Goal: Task Accomplishment & Management: Use online tool/utility

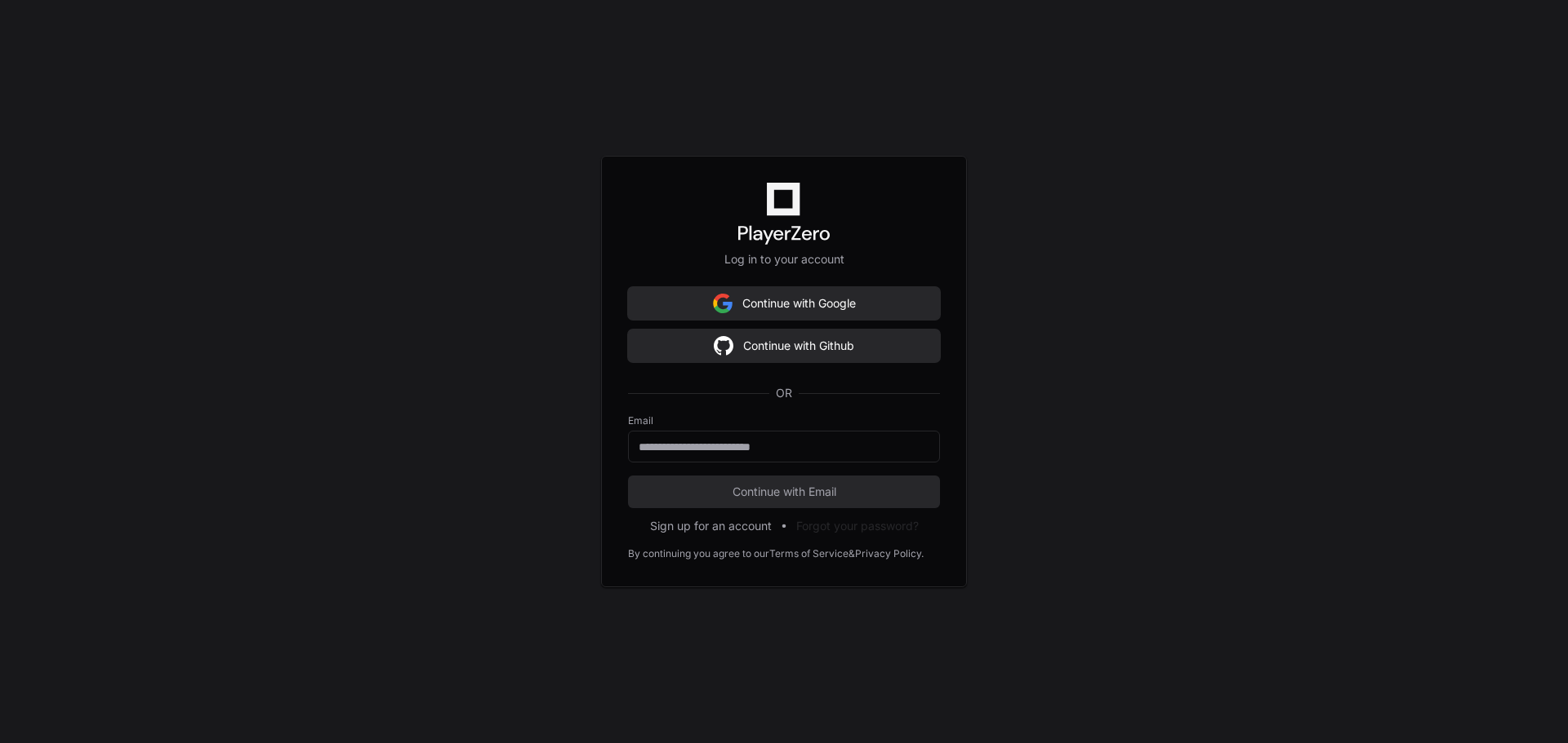
click at [820, 306] on button "Continue with Google" at bounding box center [784, 304] width 311 height 32
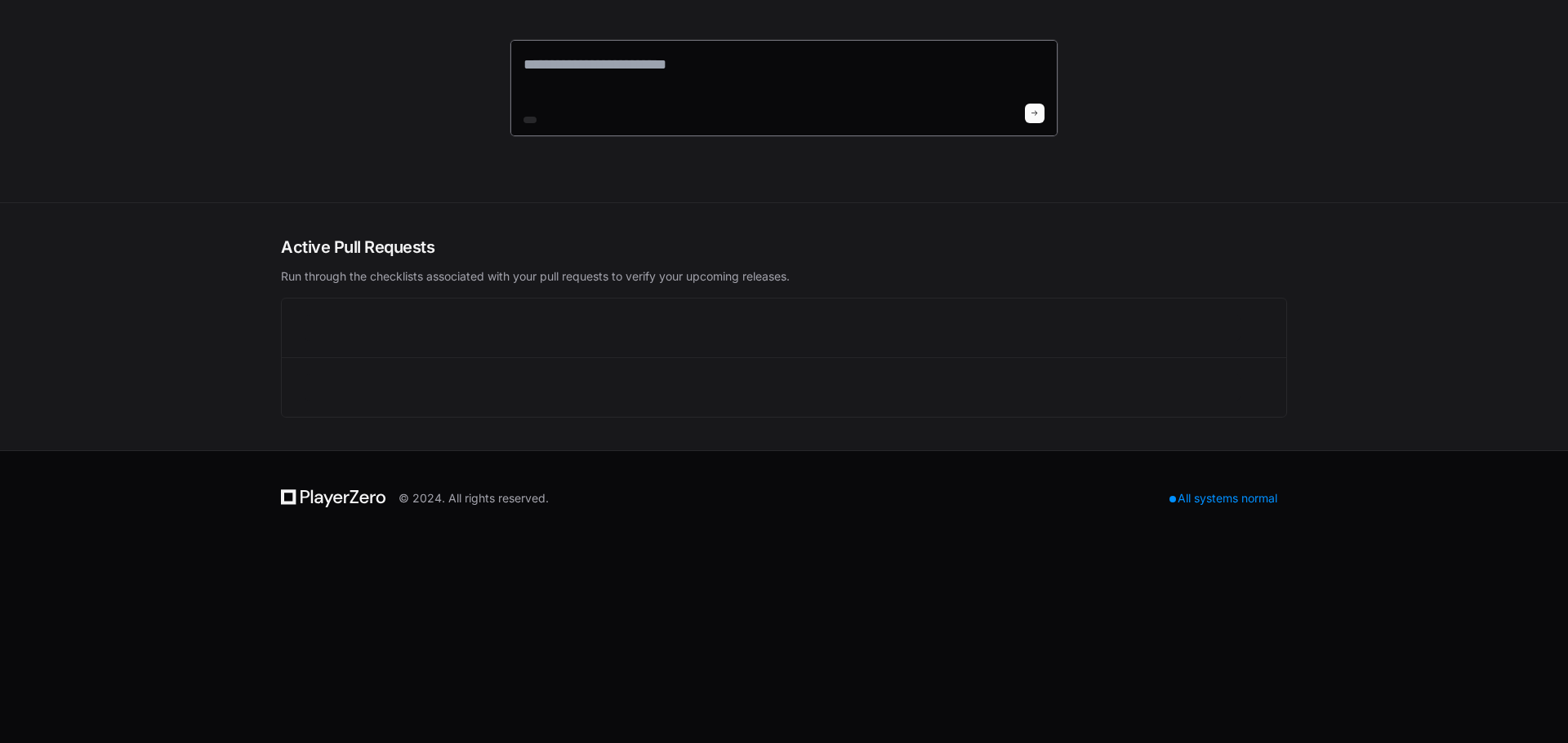
click at [929, 66] on textarea at bounding box center [784, 76] width 521 height 46
click at [660, 283] on p "Run through the checklists associated with your pull requests to verify your up…" at bounding box center [784, 276] width 1006 height 16
click at [536, 336] on div at bounding box center [772, 328] width 935 height 26
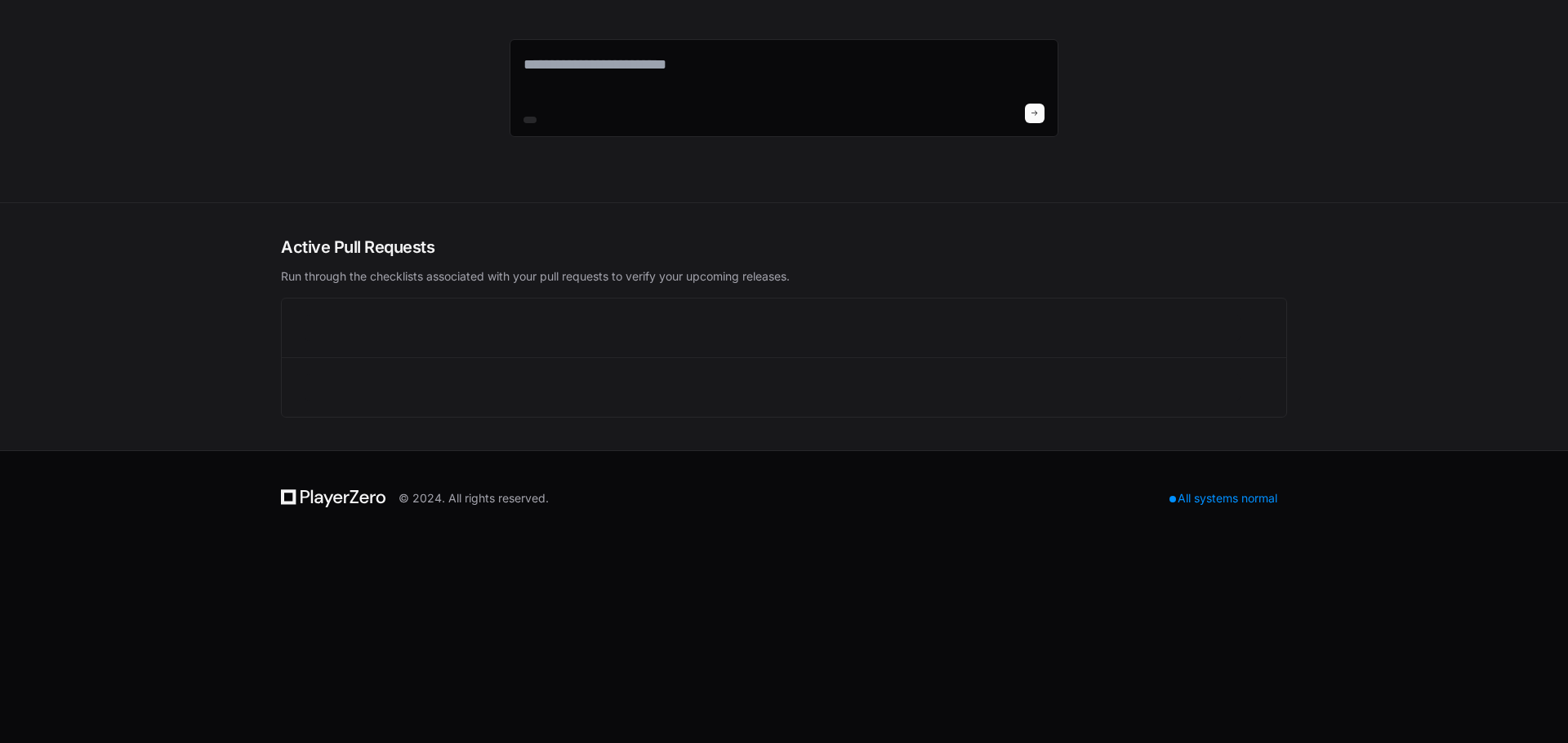
click at [505, 376] on div at bounding box center [772, 387] width 935 height 26
click at [600, 65] on textarea at bounding box center [784, 76] width 521 height 46
click at [531, 119] on div at bounding box center [530, 119] width 13 height 7
click at [652, 74] on textarea at bounding box center [784, 76] width 521 height 46
type textarea "**********"
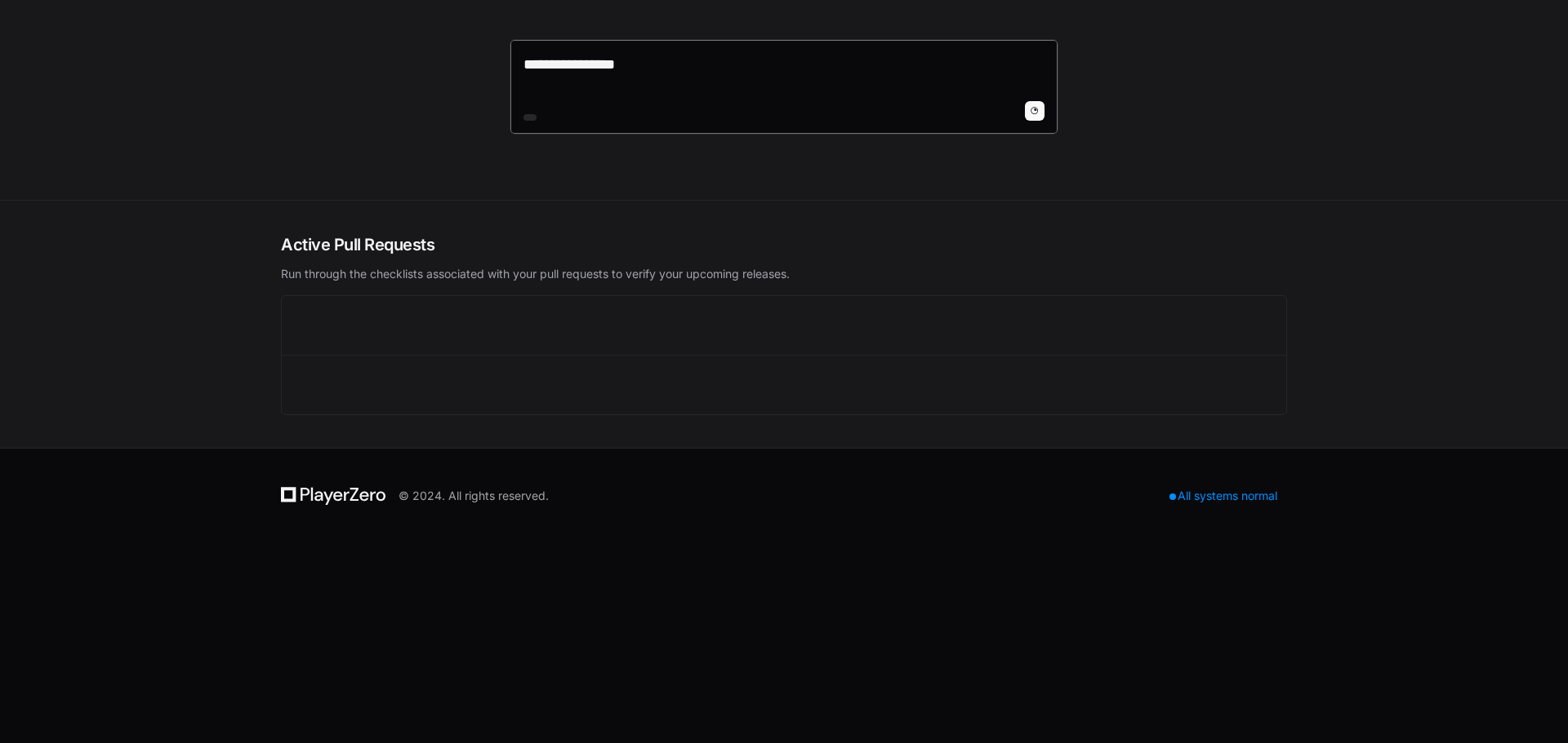
drag, startPoint x: 525, startPoint y: 117, endPoint x: 740, endPoint y: 111, distance: 215.1
click at [740, 111] on div at bounding box center [784, 111] width 521 height 20
click at [731, 115] on div at bounding box center [784, 111] width 521 height 20
click at [605, 74] on textarea at bounding box center [784, 76] width 521 height 46
type textarea "******"
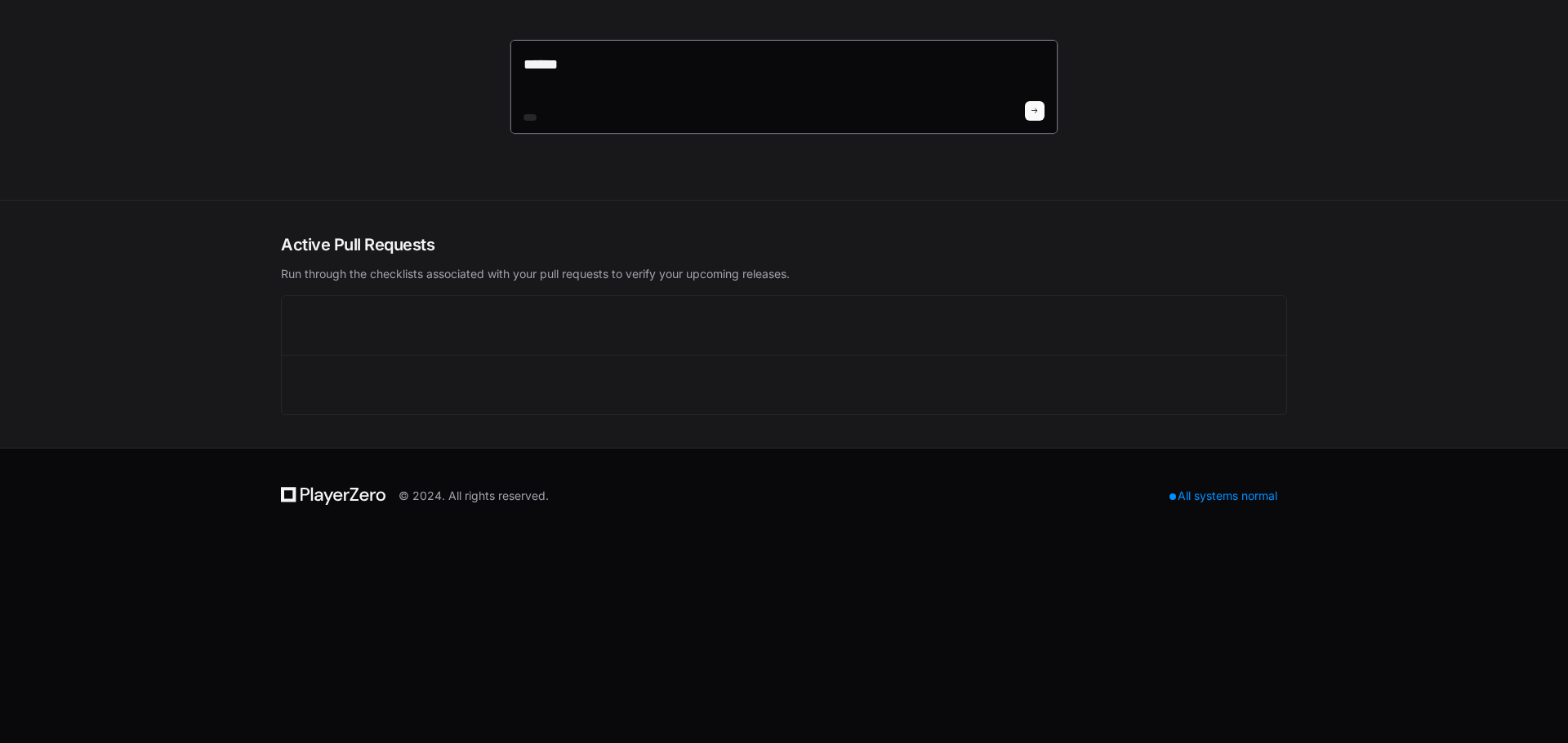
click at [1024, 107] on button at bounding box center [1034, 111] width 20 height 20
click at [1358, 712] on p "Something went wrong, please try again!" at bounding box center [1439, 711] width 189 height 13
click at [583, 58] on textarea "******" at bounding box center [784, 74] width 521 height 43
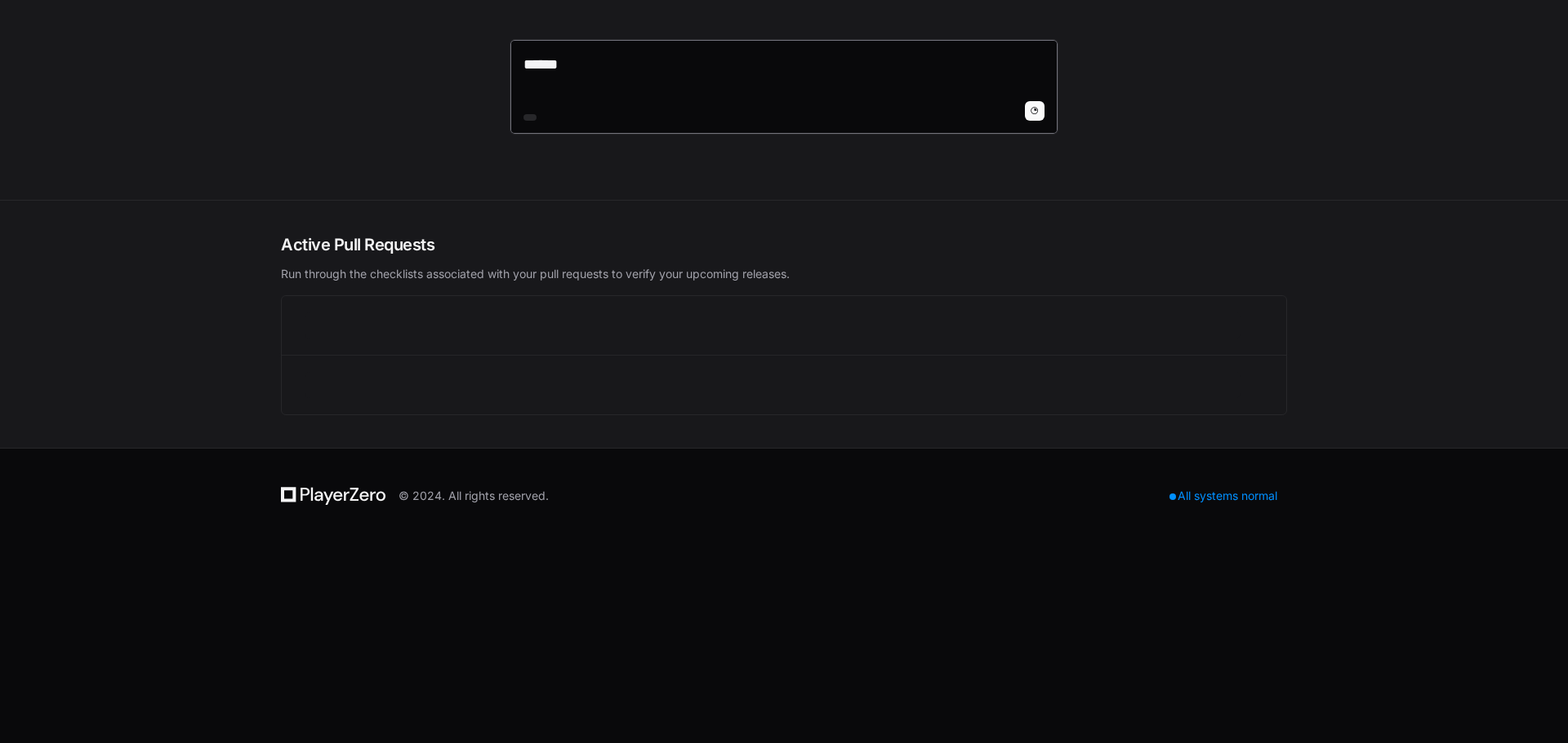
click at [542, 58] on textarea "******" at bounding box center [784, 74] width 521 height 43
click at [1041, 112] on button at bounding box center [1034, 111] width 20 height 20
click at [1034, 113] on span at bounding box center [1034, 111] width 11 height 11
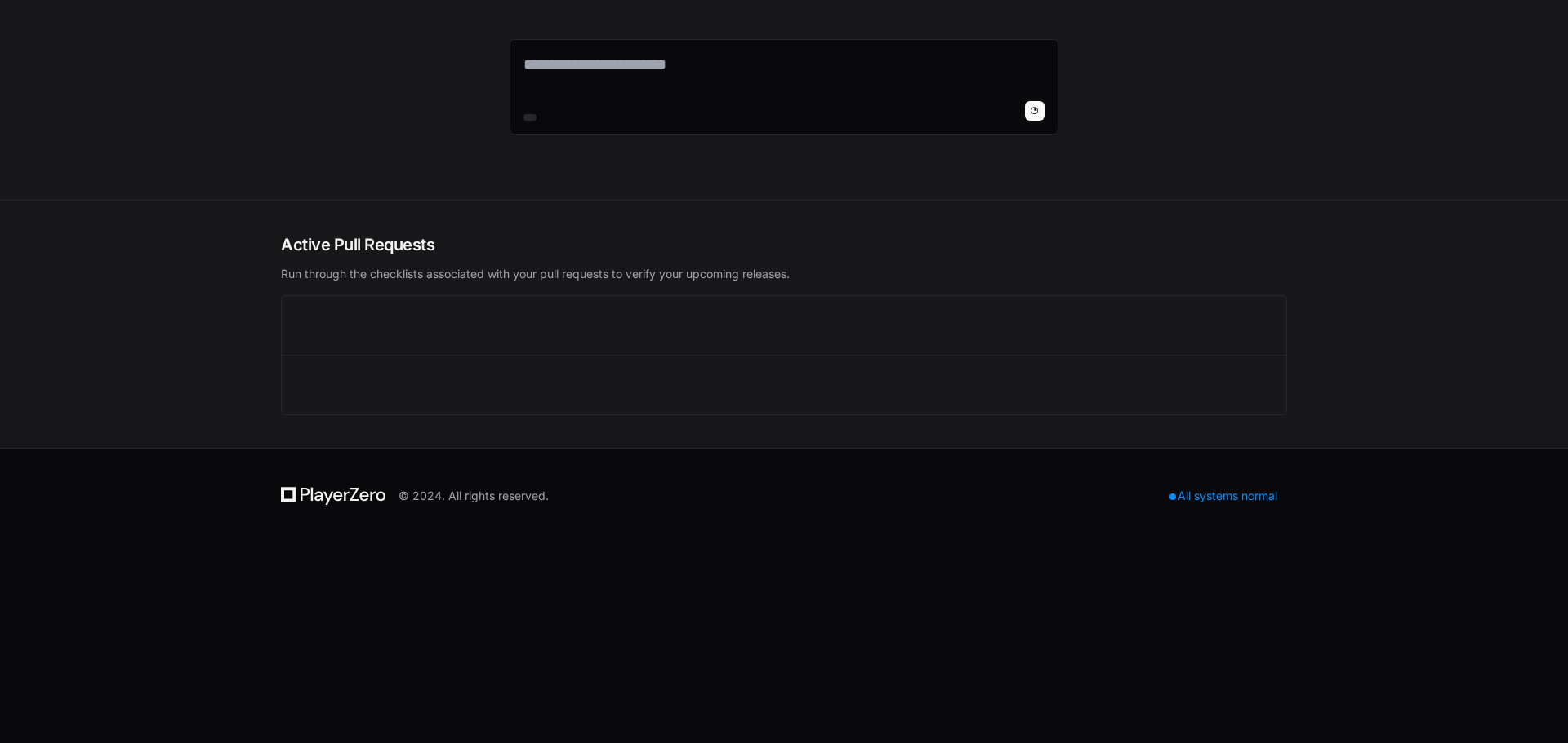
click at [408, 244] on h2 "Active Pull Requests" at bounding box center [784, 244] width 1006 height 23
